Goal: Task Accomplishment & Management: Complete application form

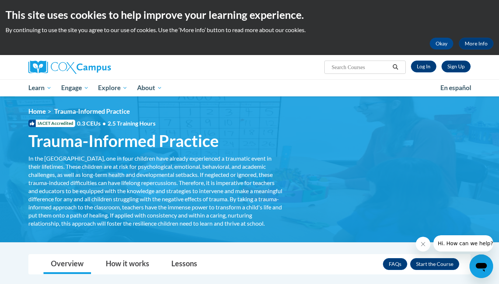
click at [447, 72] on div "Sign Up Log In Search Search..." at bounding box center [325, 64] width 302 height 19
click at [449, 69] on link "Sign Up" at bounding box center [456, 66] width 29 height 12
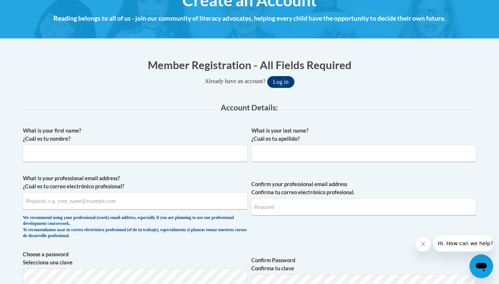
scroll to position [106, 0]
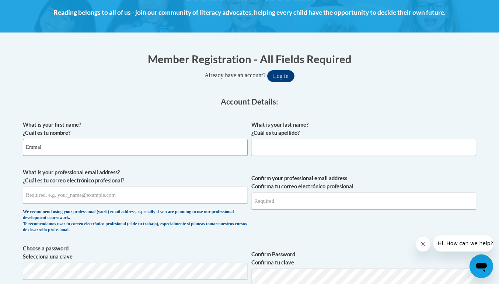
type input "[PERSON_NAME]"
type input "Bugado"
type input "[PERSON_NAME]"
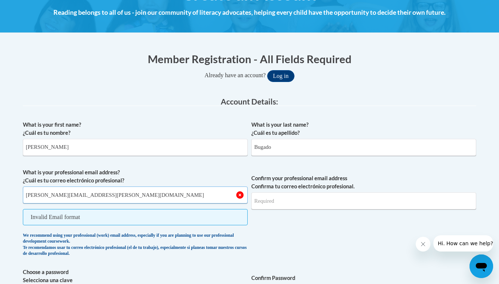
type input "[PERSON_NAME][EMAIL_ADDRESS][PERSON_NAME][DOMAIN_NAME]"
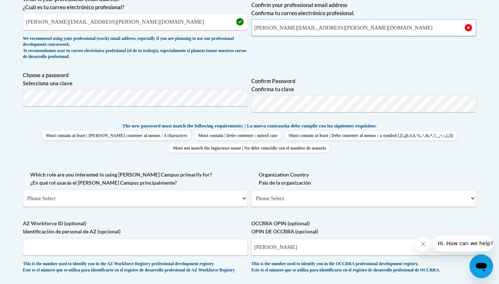
scroll to position [277, 0]
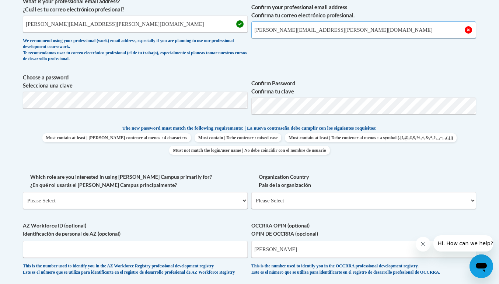
type input "[PERSON_NAME][EMAIL_ADDRESS][PERSON_NAME][DOMAIN_NAME]"
click at [120, 102] on body "This site uses cookies to help improve your learning experience. By continuing …" at bounding box center [249, 173] width 499 height 900
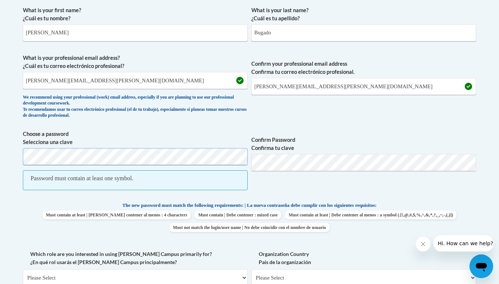
scroll to position [221, 0]
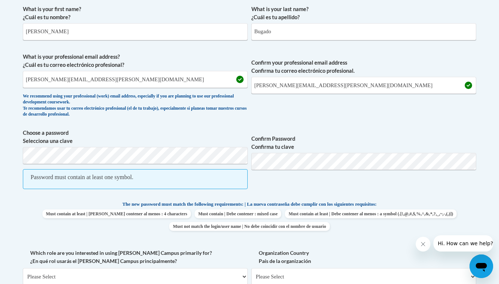
click at [249, 158] on span "Choose a password Selecciona una clave Password must contain at least one symbo…" at bounding box center [250, 163] width 454 height 68
click at [212, 112] on div "We recommend using your professional (work) email address, especially if you ar…" at bounding box center [135, 105] width 225 height 24
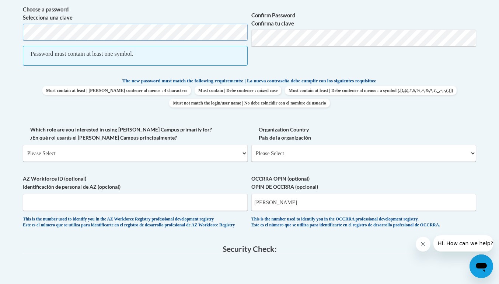
scroll to position [350, 0]
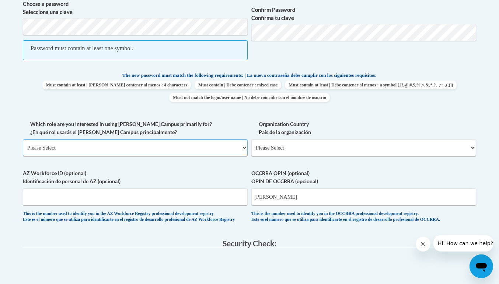
select select "5a18ea06-2b54-4451-96f2-d152daf9eac5"
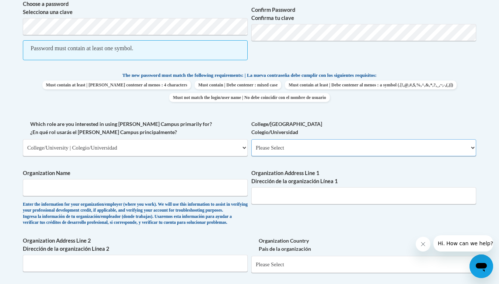
select select "99b32b07-cffc-426c-8bf6-0cd77760d84b"
click at [199, 192] on span "Organization Name Enter the information for your organization/employer (where y…" at bounding box center [135, 197] width 225 height 56
type input "[GEOGRAPHIC_DATA]"
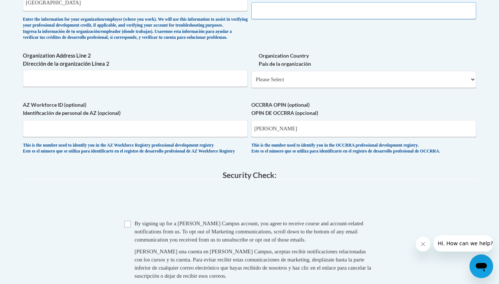
scroll to position [538, 0]
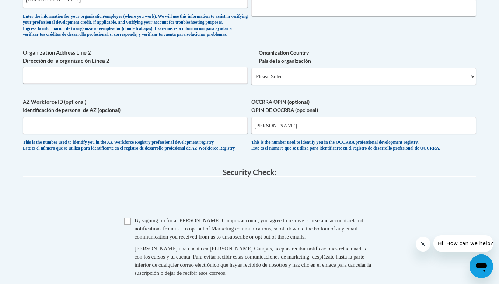
click at [127, 224] on input "Checkbox" at bounding box center [127, 221] width 7 height 7
checkbox input "true"
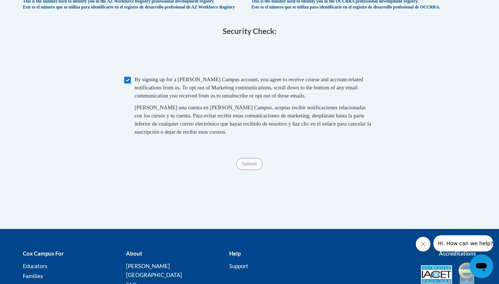
scroll to position [688, 0]
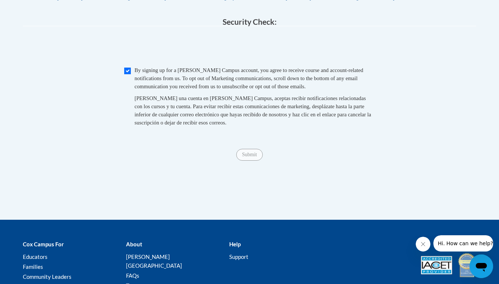
click at [247, 160] on div "Submit Submit" at bounding box center [250, 155] width 454 height 12
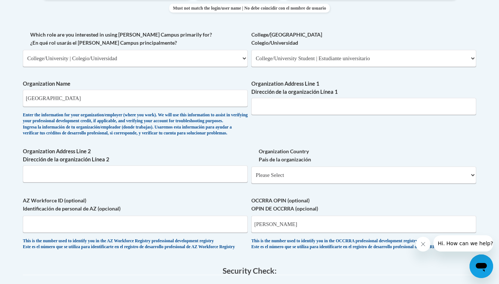
scroll to position [445, 0]
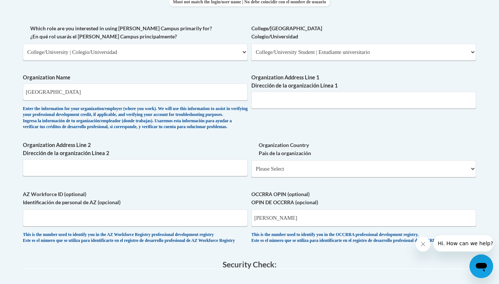
click at [303, 77] on label "Organization Address Line 1 Dirección de la organización Línea 1" at bounding box center [363, 81] width 225 height 16
click at [303, 91] on input "Organization Address Line 1 Dirección de la organización Línea 1" at bounding box center [363, 99] width 225 height 17
click at [306, 94] on input "Organization Address Line 1 Dirección de la organización Línea 1" at bounding box center [363, 99] width 225 height 17
paste input "[STREET_ADDRESS]"
drag, startPoint x: 300, startPoint y: 94, endPoint x: 347, endPoint y: 92, distance: 46.9
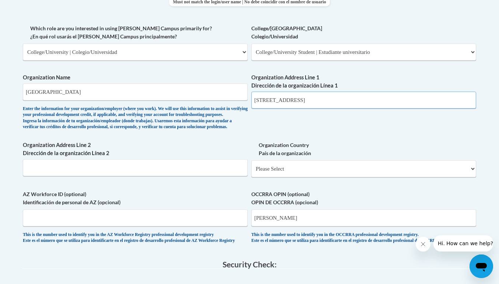
click at [347, 92] on input "[STREET_ADDRESS]" at bounding box center [363, 99] width 225 height 17
type input "[STREET_ADDRESS]"
paste input "[GEOGRAPHIC_DATA], HI 96816"
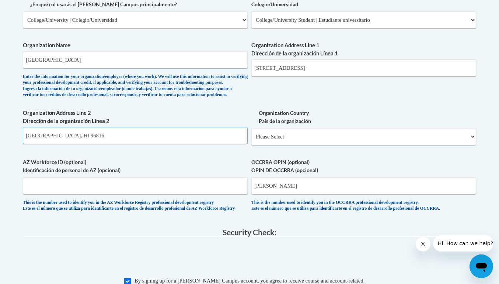
scroll to position [482, 0]
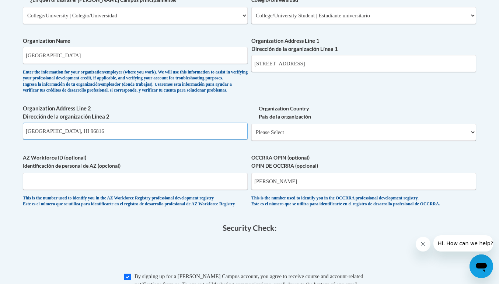
type input "[GEOGRAPHIC_DATA], HI 96816"
select select "ad49bcad-a171-4b2e-b99c-48b446064914"
select select
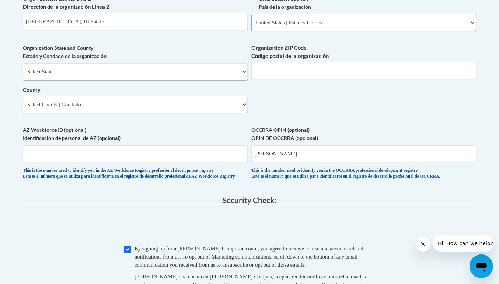
scroll to position [594, 0]
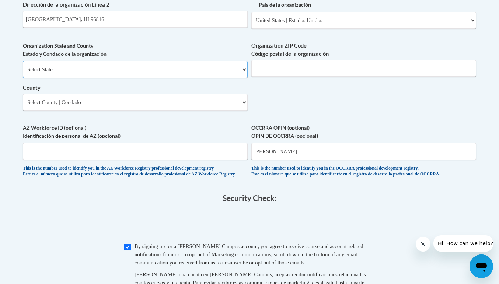
select select "[US_STATE]"
click at [120, 98] on select "County" at bounding box center [135, 102] width 225 height 17
select select "[GEOGRAPHIC_DATA]"
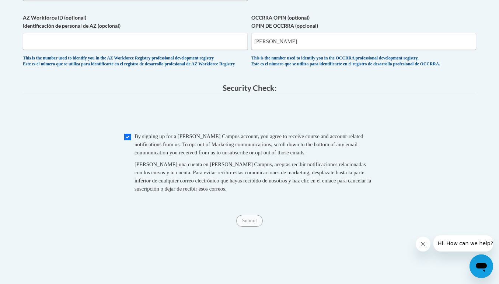
scroll to position [692, 0]
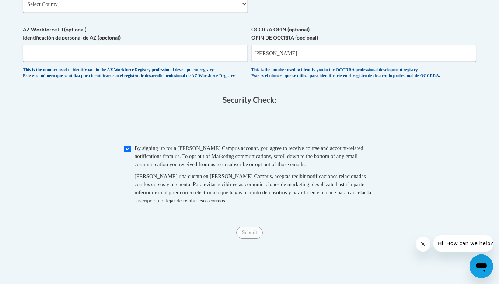
type input "96816"
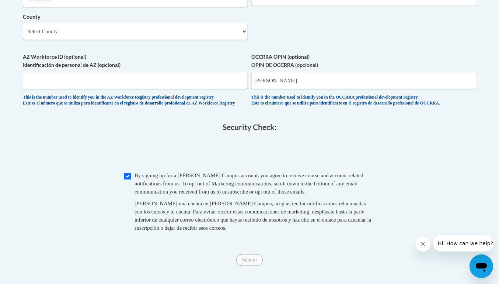
scroll to position [666, 0]
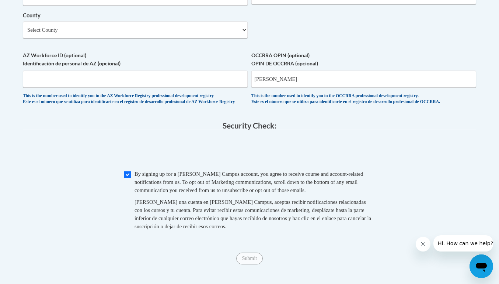
click at [251, 260] on span "Submit" at bounding box center [249, 257] width 27 height 6
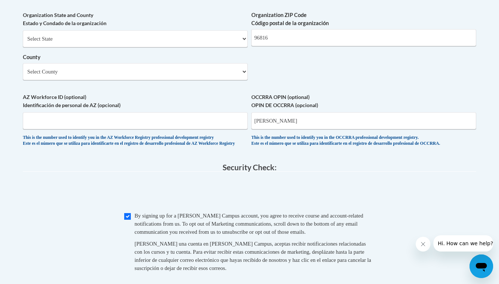
scroll to position [618, 0]
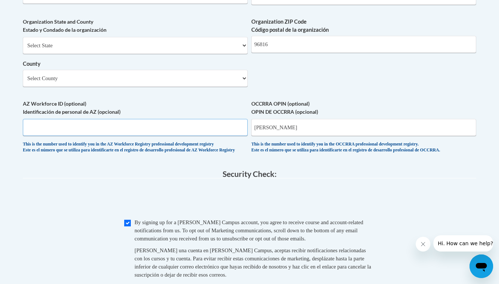
click at [178, 125] on input "AZ Workforce ID (optional) Identificación de personal de AZ (opcional)" at bounding box center [135, 127] width 225 height 17
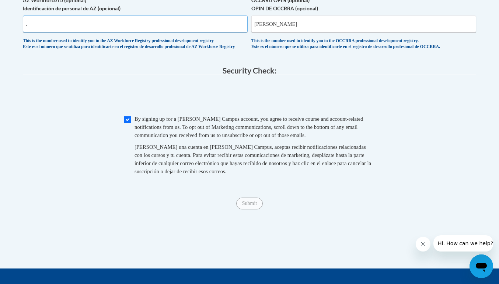
scroll to position [721, 0]
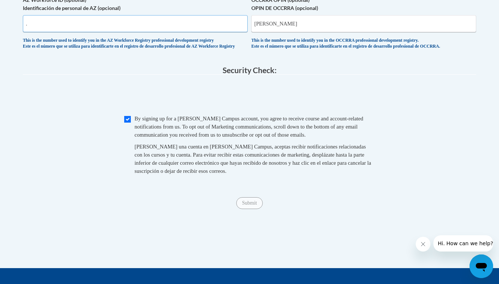
type input "."
click at [248, 208] on div "Submit Submit" at bounding box center [250, 203] width 454 height 12
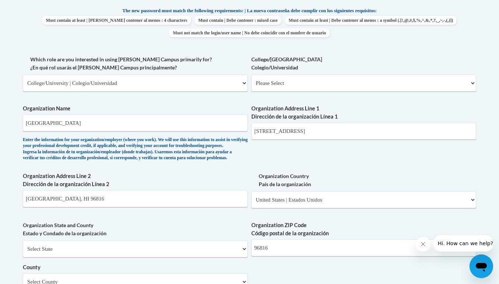
scroll to position [415, 0]
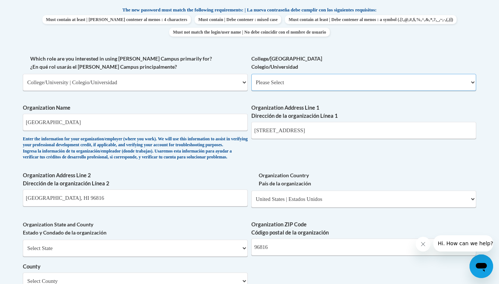
select select "99b32b07-cffc-426c-8bf6-0cd77760d84b"
select select "null"
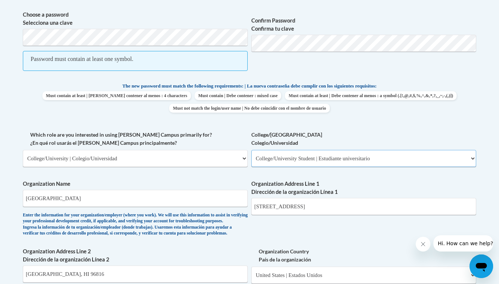
scroll to position [323, 0]
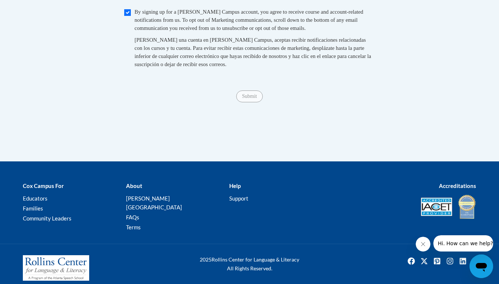
click at [250, 98] on span "Submit" at bounding box center [249, 96] width 27 height 6
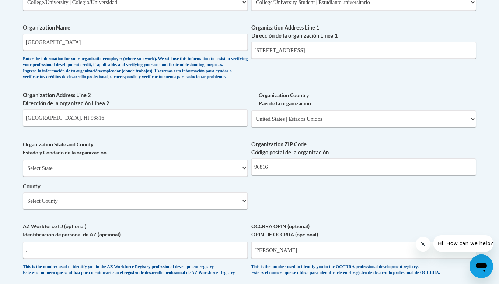
scroll to position [497, 0]
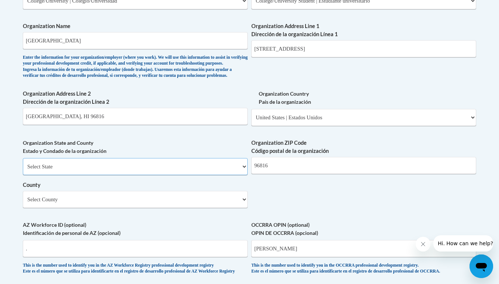
select select "[US_STATE]"
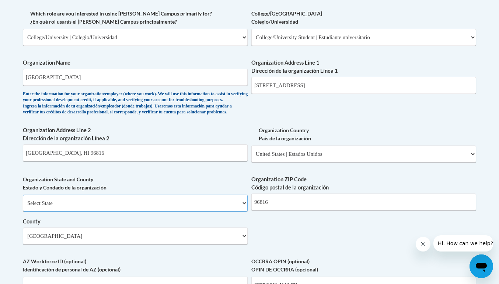
scroll to position [584, 0]
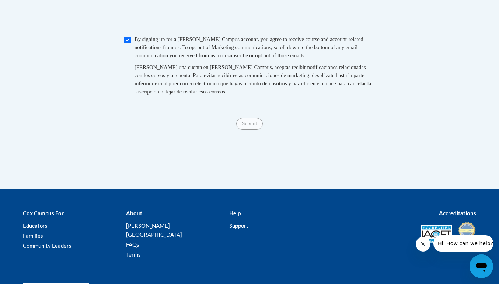
click at [244, 126] on span "Submit" at bounding box center [249, 123] width 27 height 6
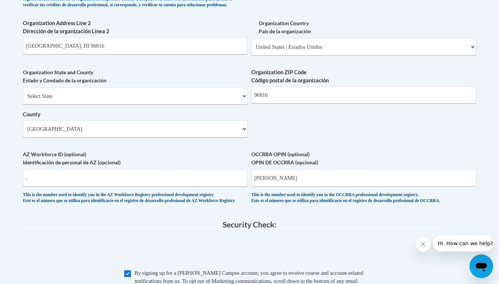
scroll to position [563, 0]
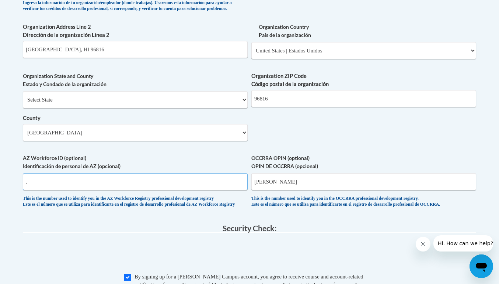
click at [123, 180] on input "." at bounding box center [135, 181] width 225 height 17
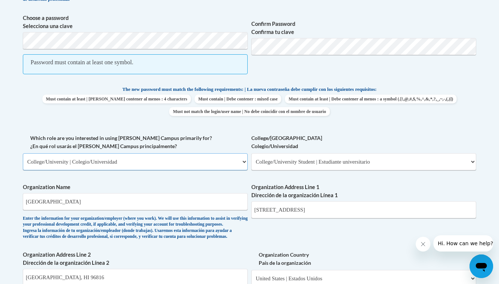
scroll to position [335, 0]
click at [271, 73] on span "Confirm Password Confirma tu clave" at bounding box center [363, 49] width 225 height 68
click at [280, 62] on span "Confirm Password Confirma tu clave" at bounding box center [363, 49] width 225 height 68
click at [279, 69] on span "Confirm Password Confirma tu clave" at bounding box center [363, 49] width 225 height 68
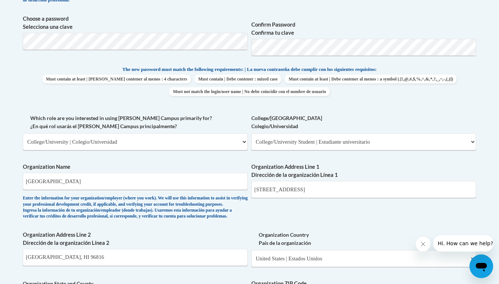
click at [336, 116] on label "College/[GEOGRAPHIC_DATA]" at bounding box center [363, 122] width 225 height 16
click at [336, 133] on select "Please Select College/University Staff | Empleado universitario College/Univers…" at bounding box center [363, 141] width 225 height 17
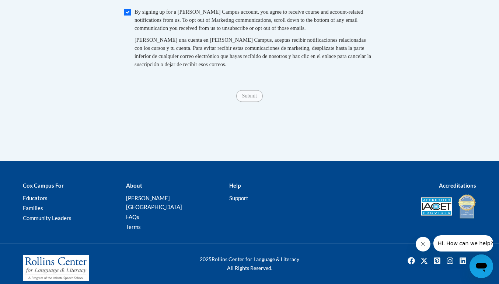
click at [251, 101] on div "Submit Submit" at bounding box center [250, 96] width 454 height 12
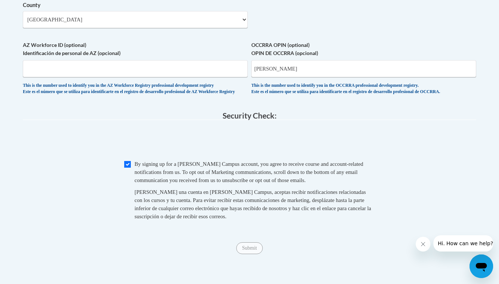
scroll to position [636, 0]
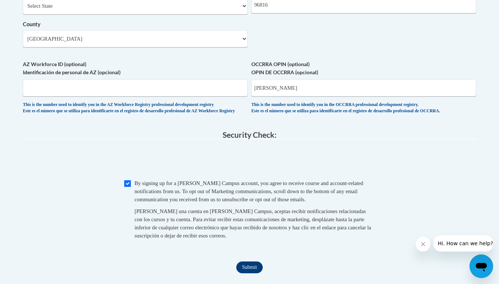
click at [250, 263] on input "Submit" at bounding box center [249, 267] width 27 height 12
click at [309, 87] on input "[PERSON_NAME]" at bounding box center [363, 87] width 225 height 17
type input "E"
click at [250, 266] on input "Submit" at bounding box center [249, 267] width 27 height 12
